Goal: Information Seeking & Learning: Learn about a topic

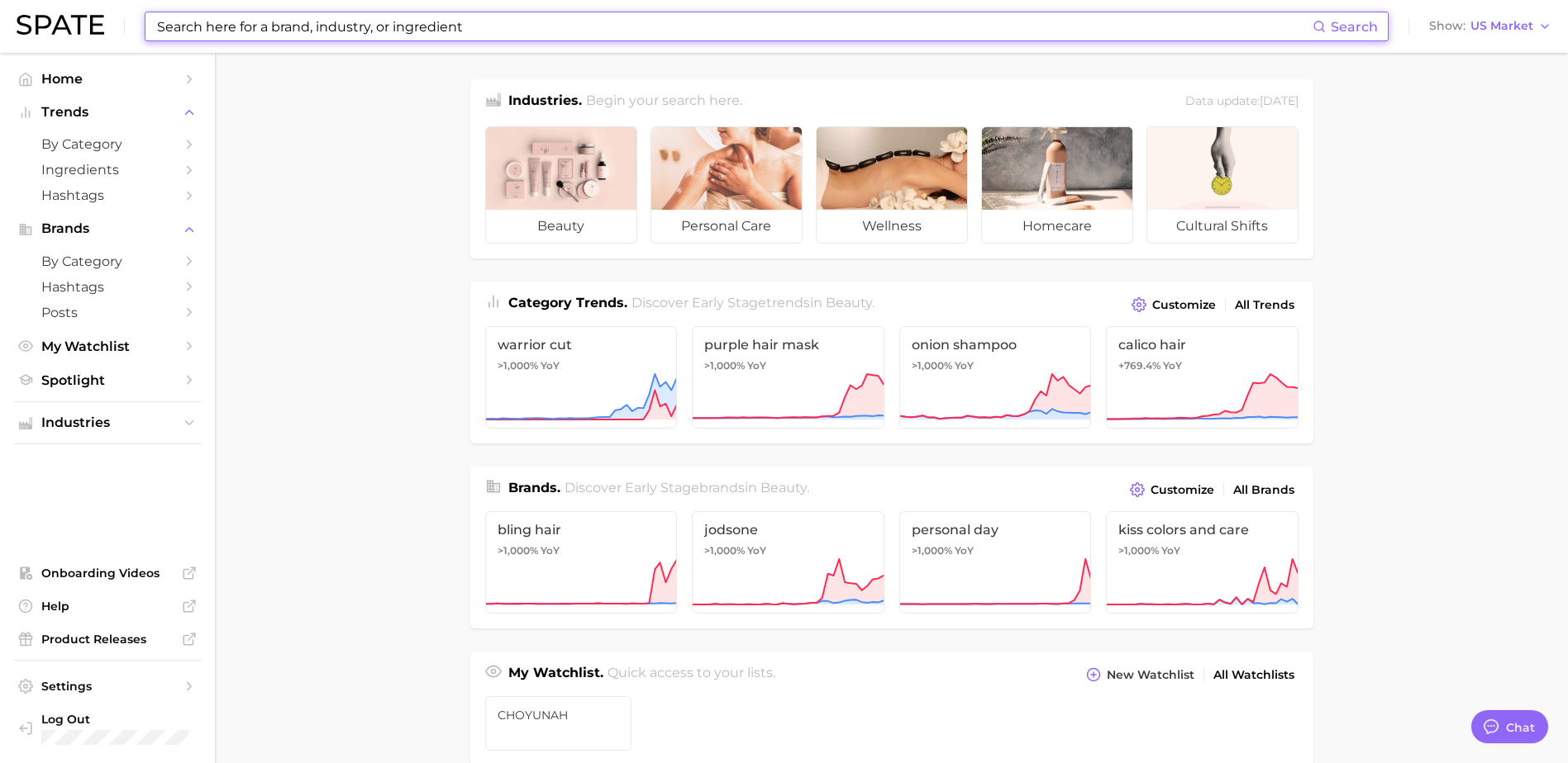
click at [520, 21] on input at bounding box center [734, 26] width 1157 height 28
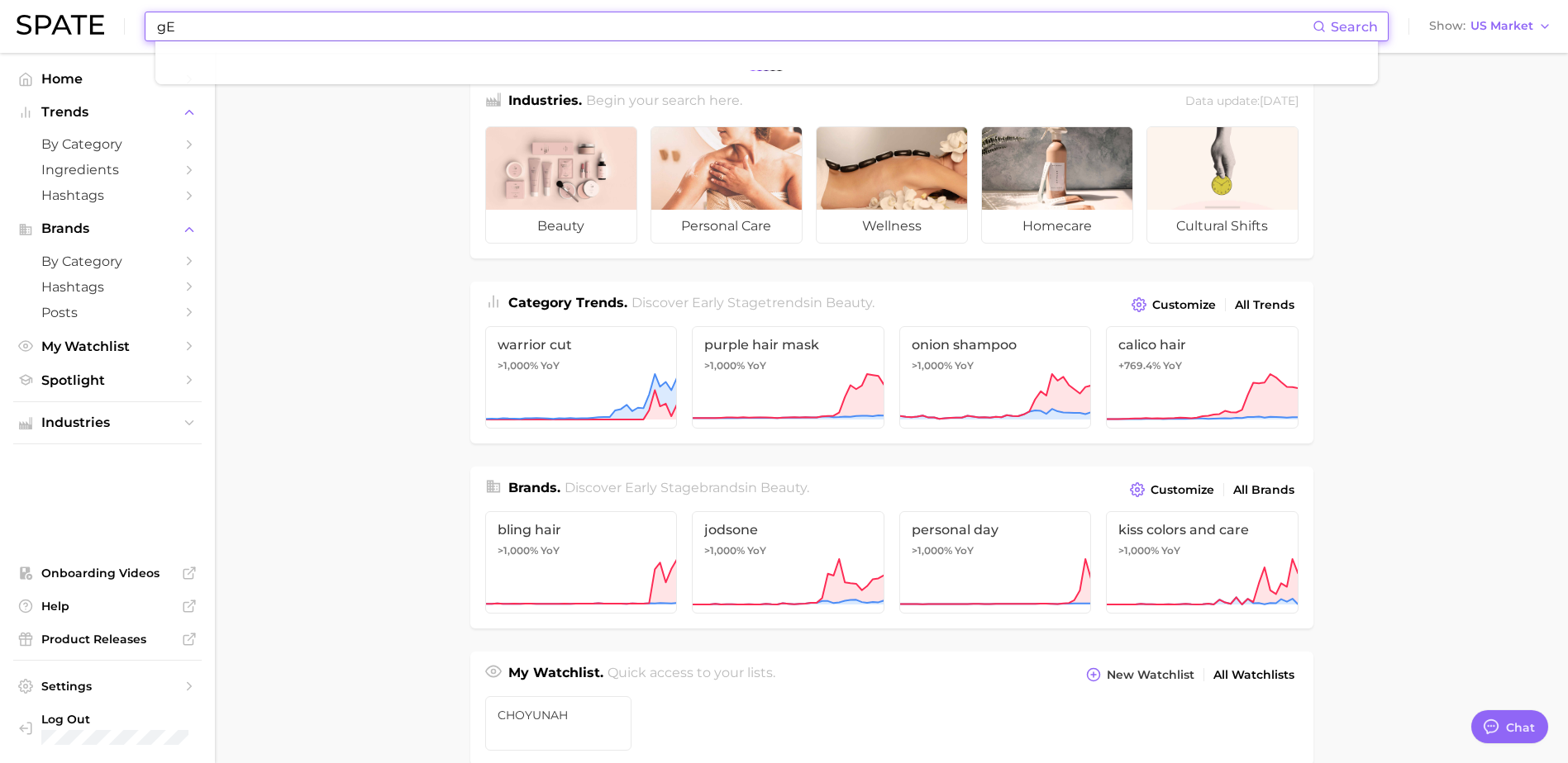
type input "g"
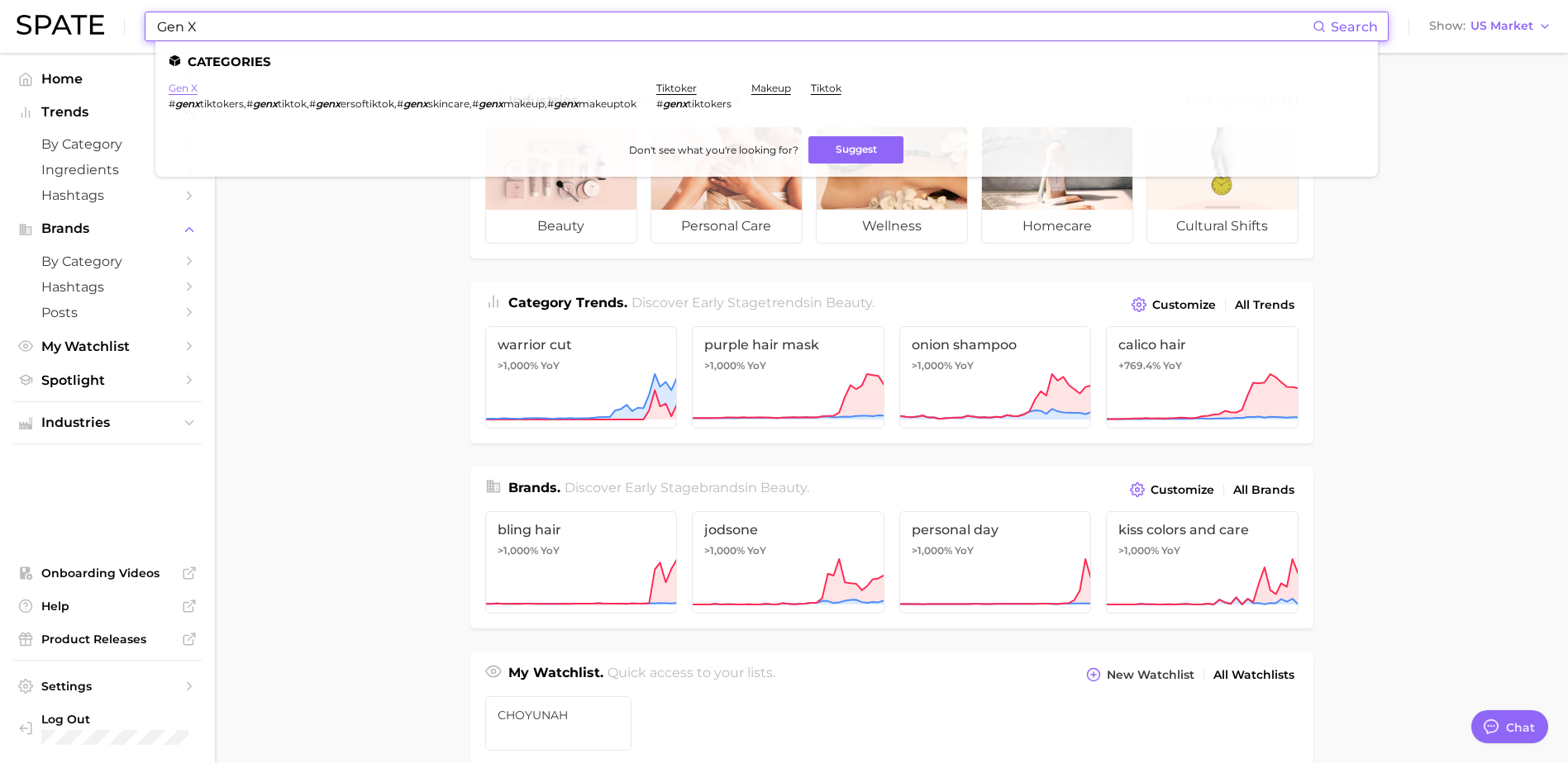
type input "Gen X"
click at [186, 87] on link "gen x" at bounding box center [183, 88] width 29 height 13
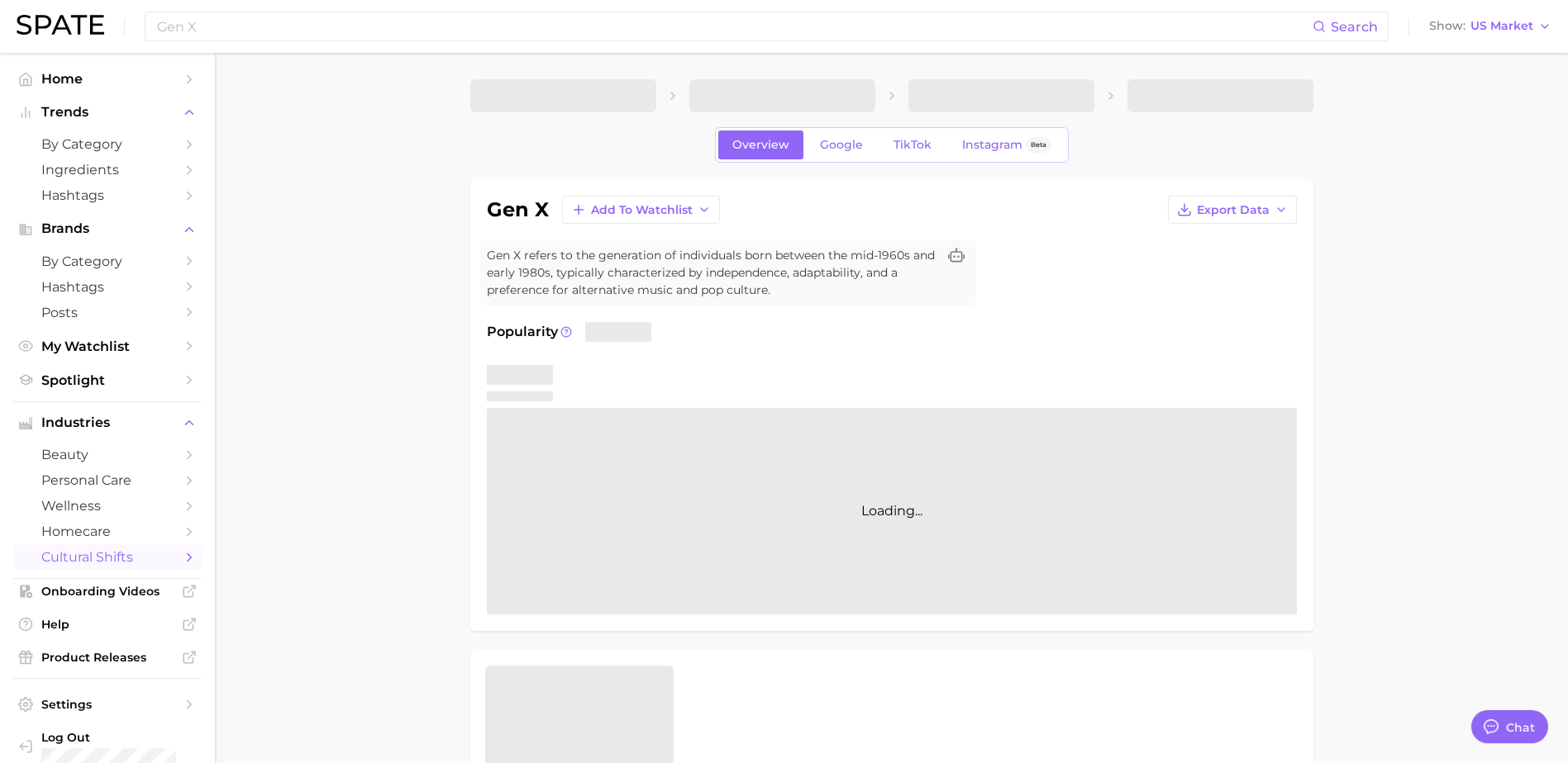
type textarea "x"
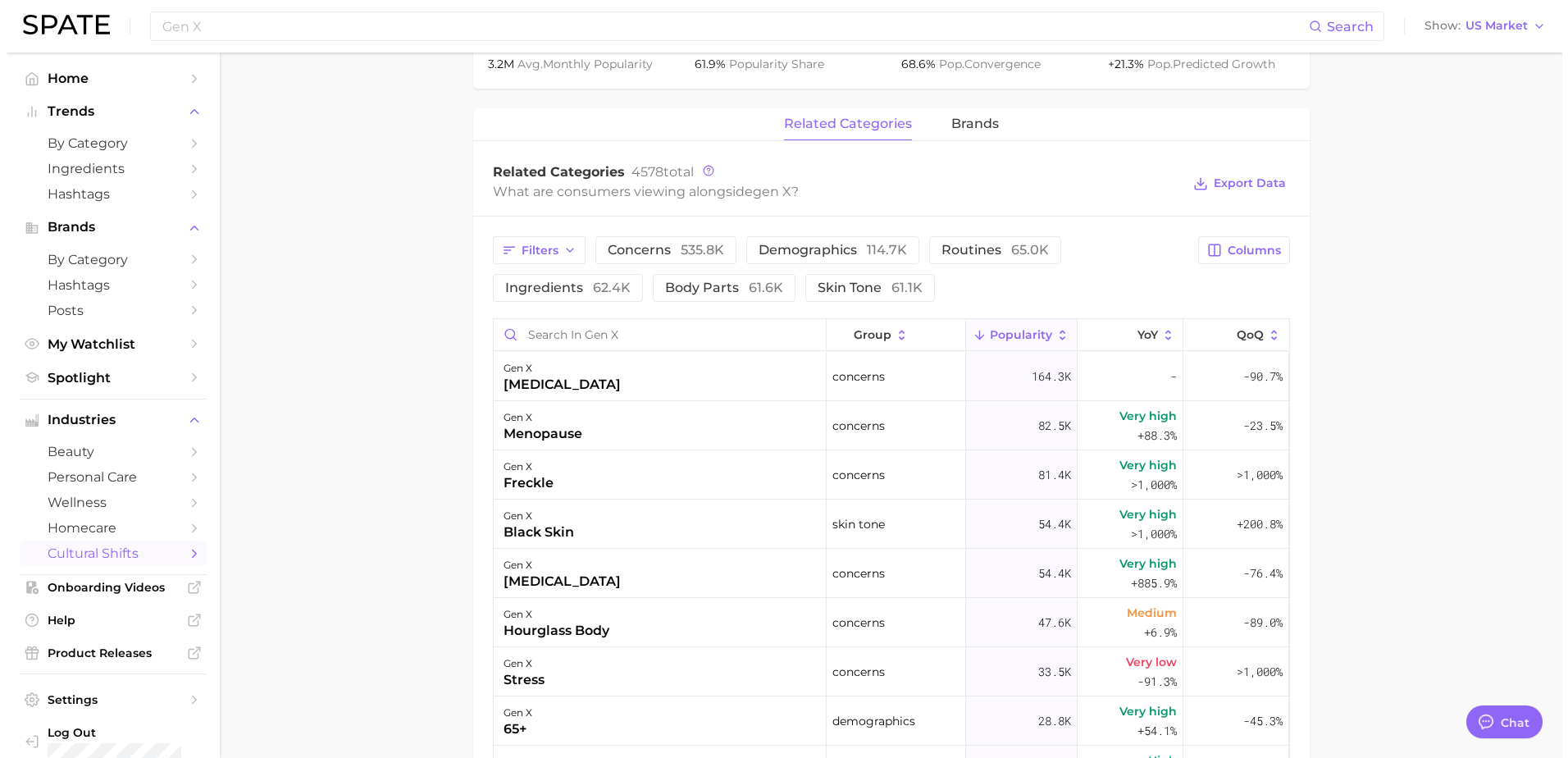
scroll to position [739, 0]
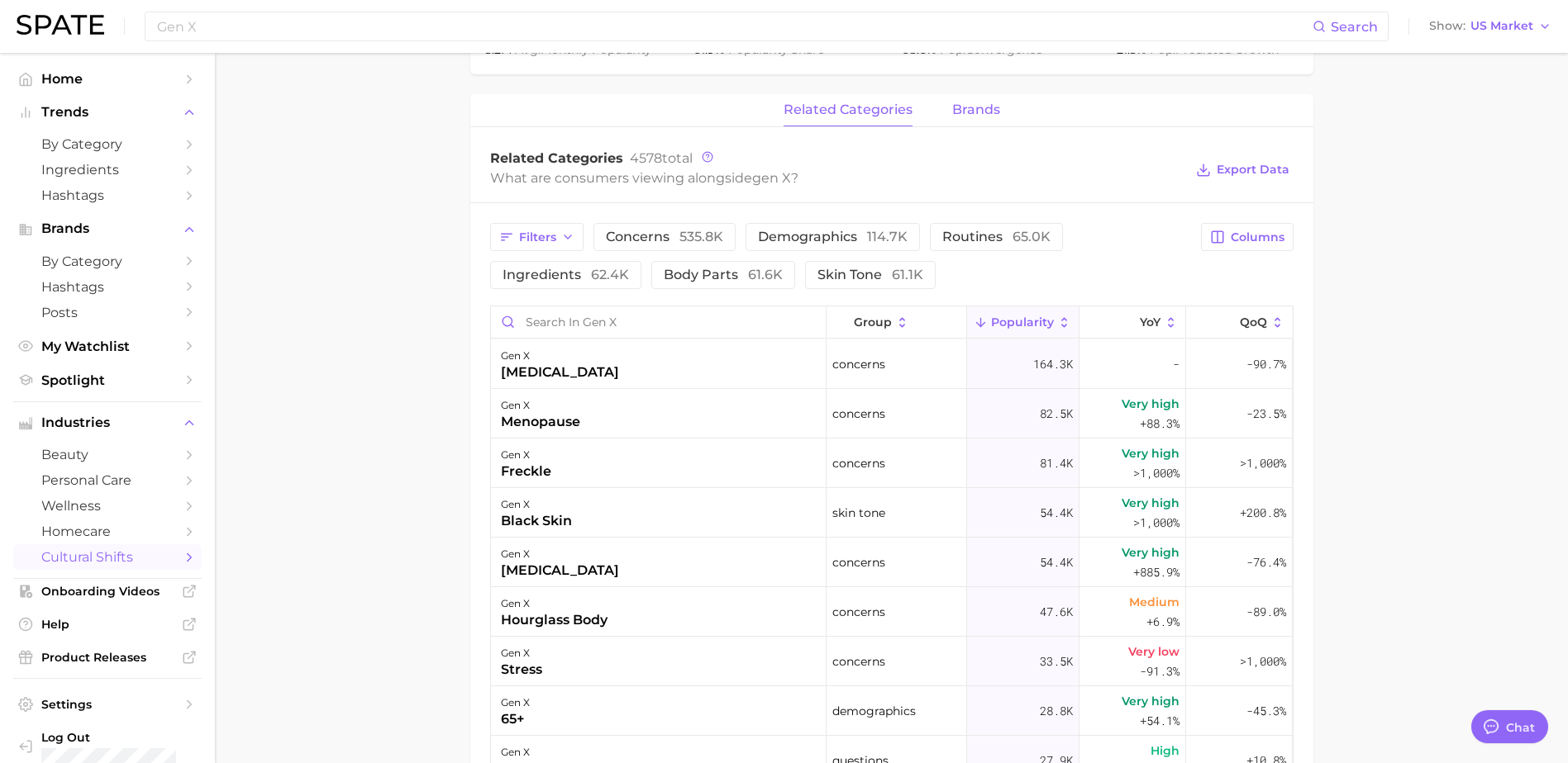
click at [982, 123] on button "brands" at bounding box center [976, 110] width 48 height 32
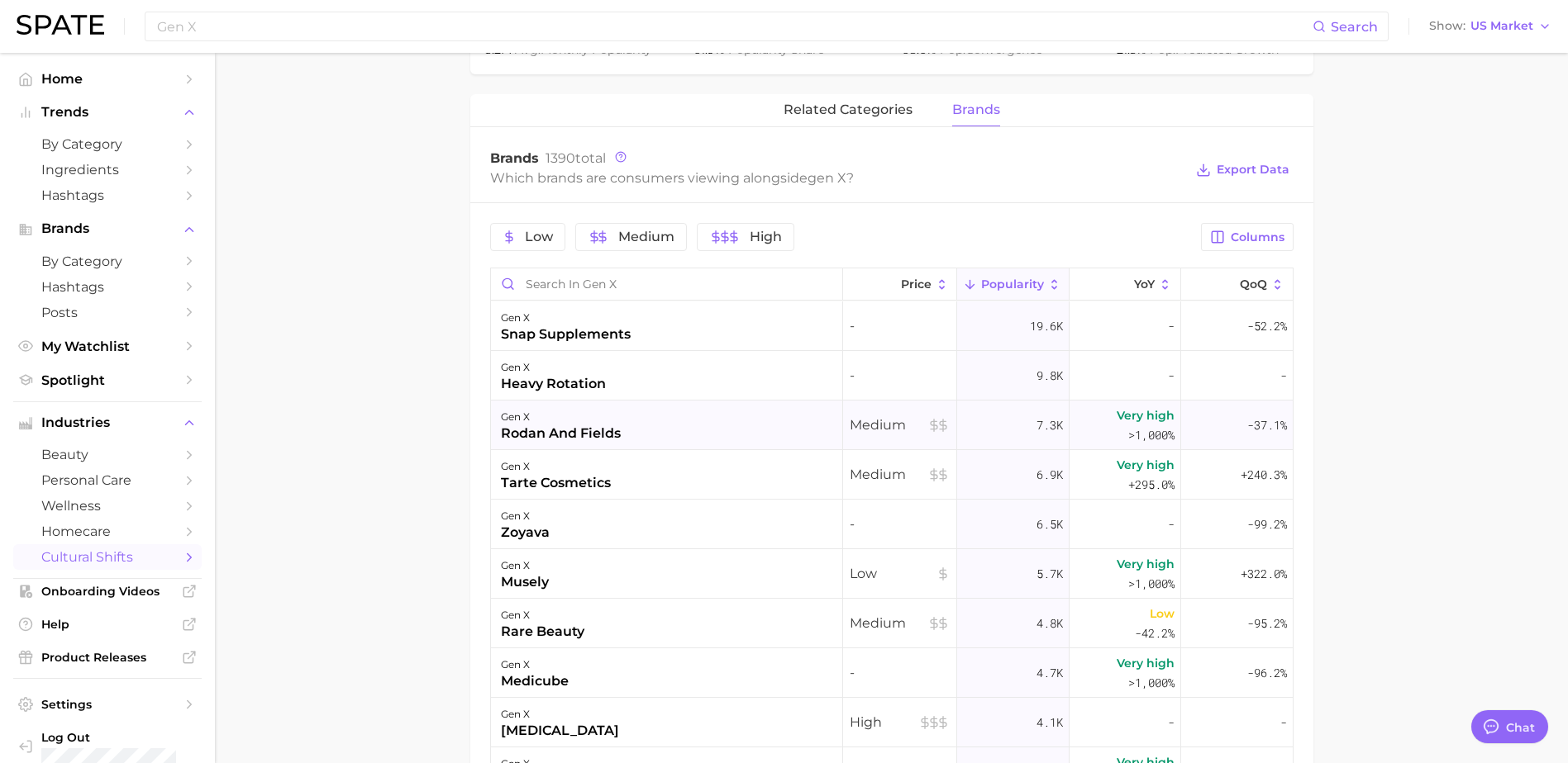
click at [613, 436] on div "rodan and fields" at bounding box center [561, 433] width 119 height 20
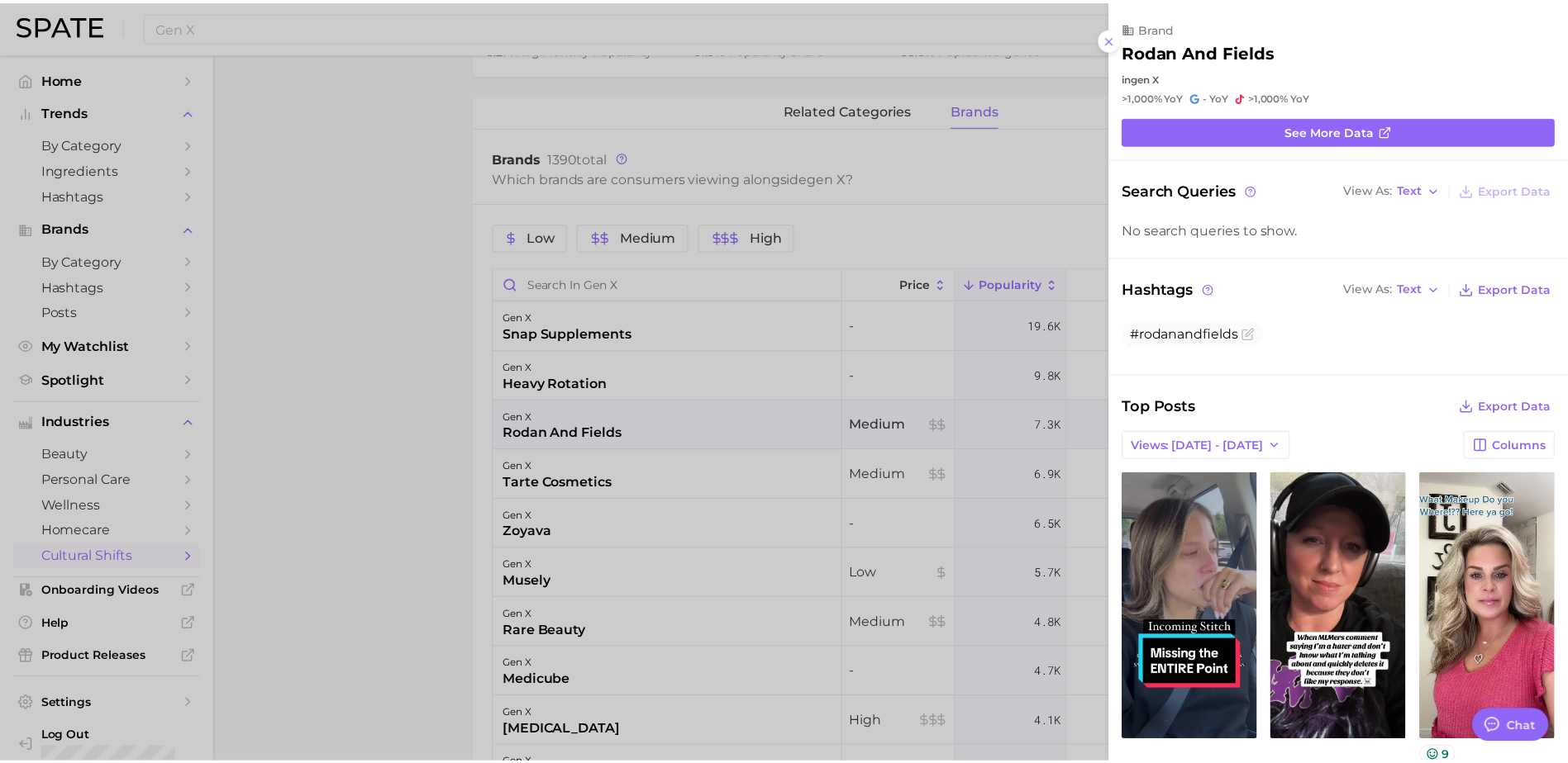
scroll to position [0, 0]
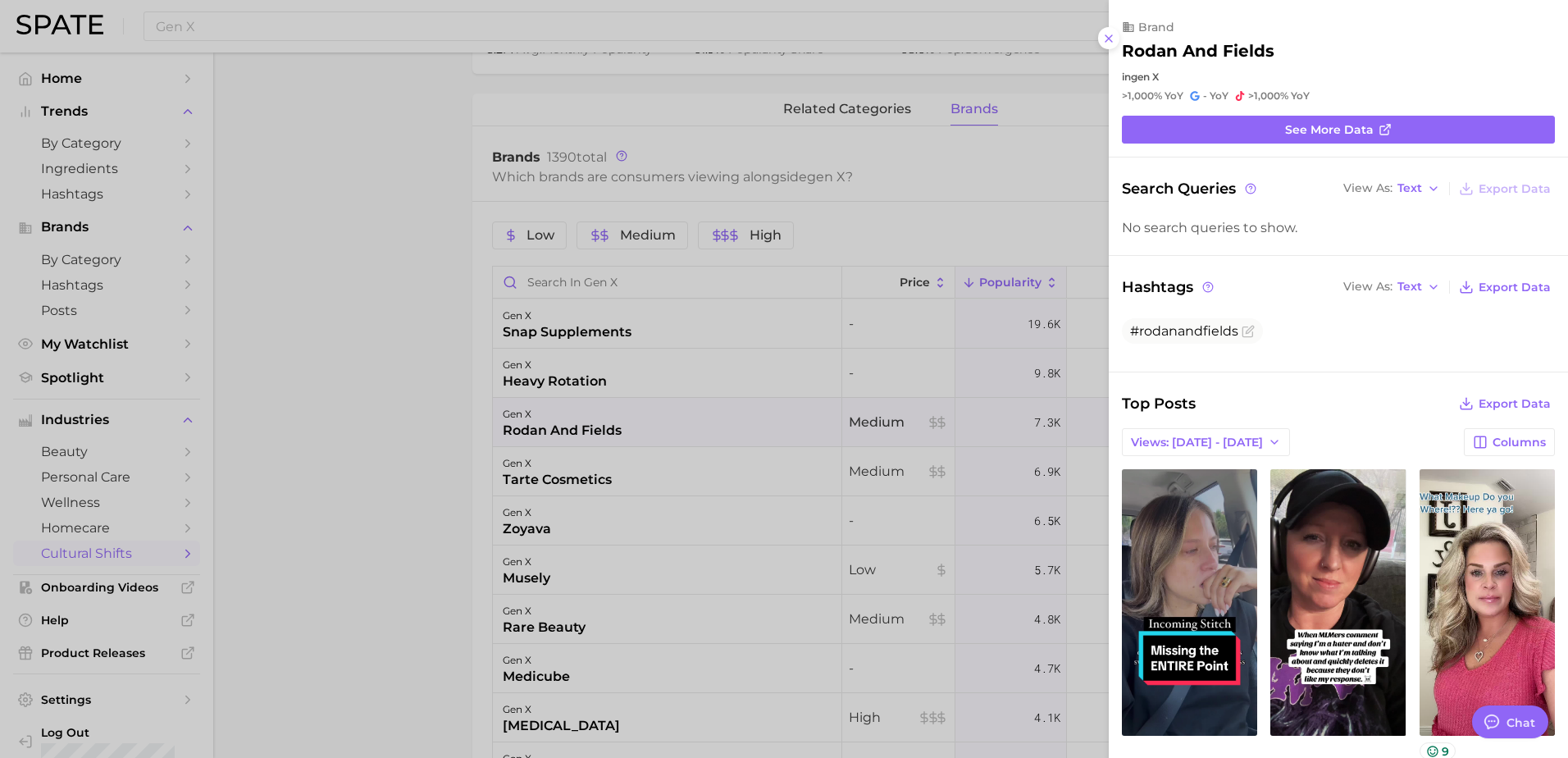
click at [508, 438] on div at bounding box center [784, 379] width 1568 height 758
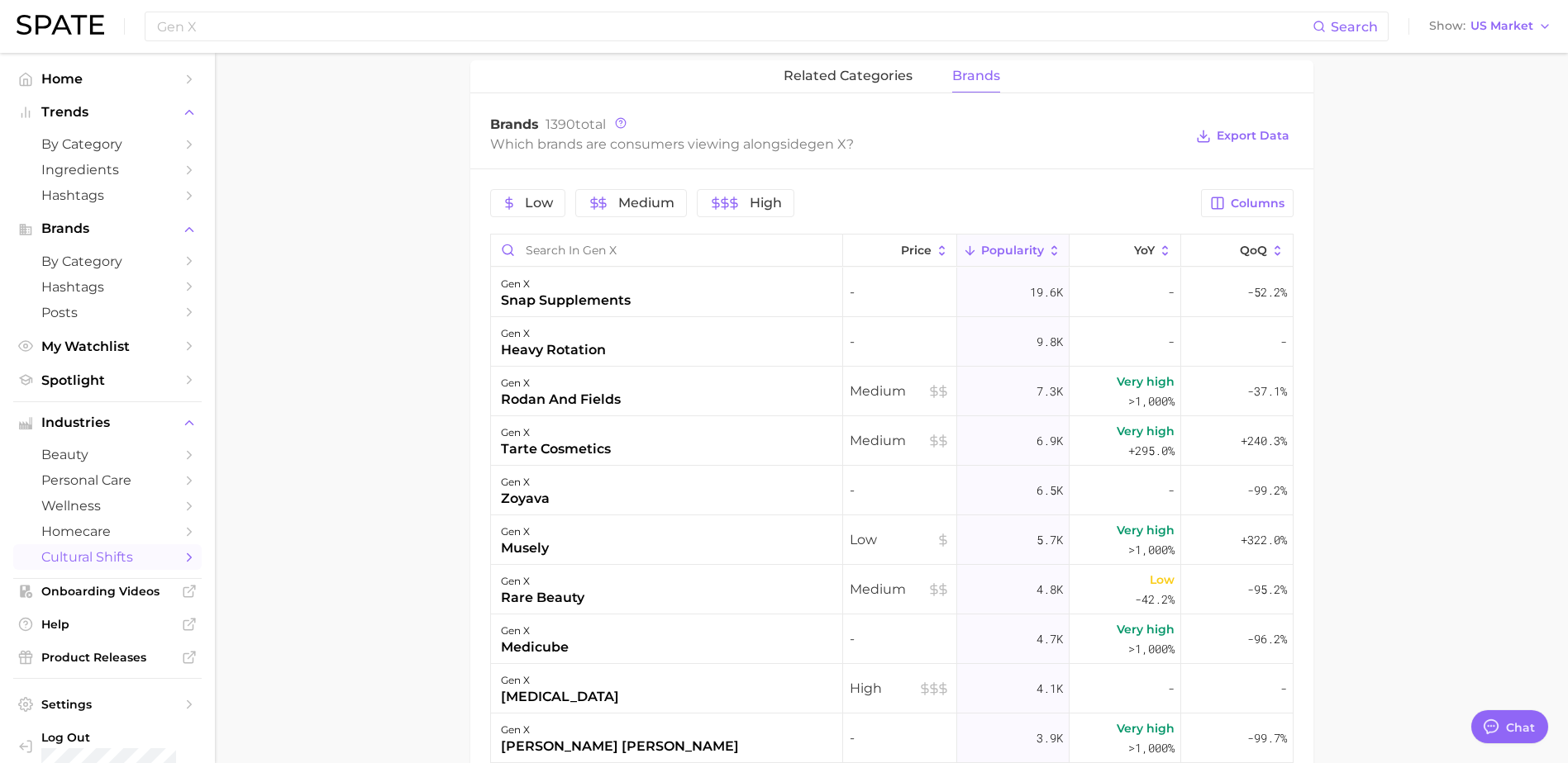
scroll to position [700, 0]
